Goal: Find specific page/section: Find specific page/section

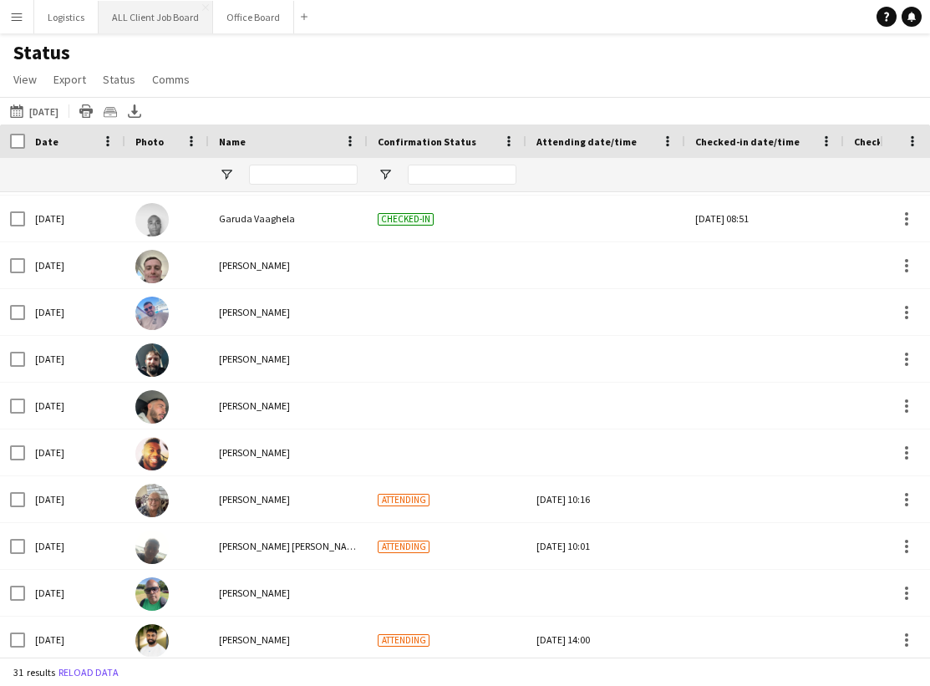
click at [165, 26] on button "ALL Client Job Board Close" at bounding box center [156, 17] width 114 height 33
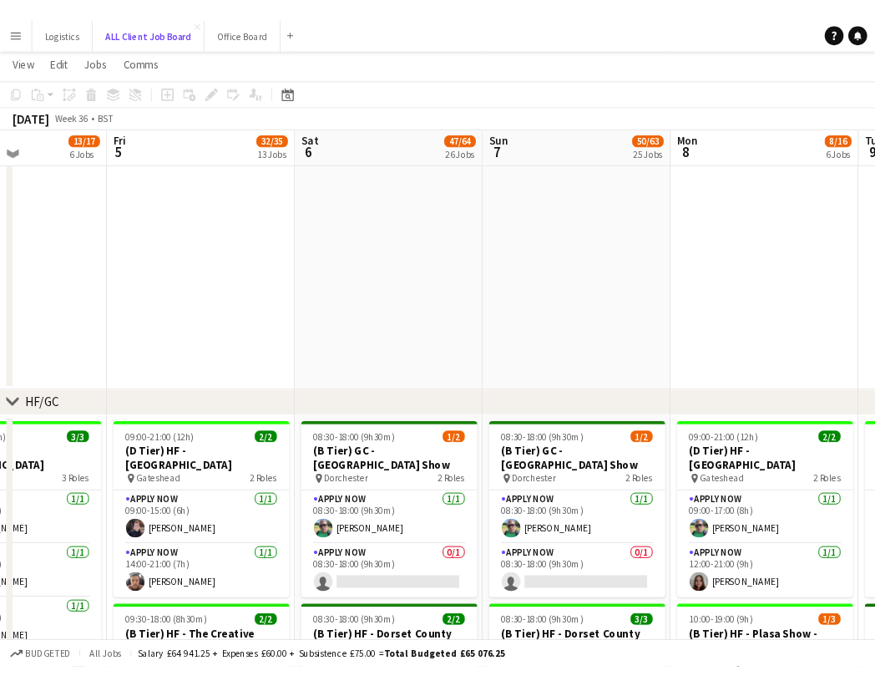
scroll to position [395, 0]
